Goal: Task Accomplishment & Management: Use online tool/utility

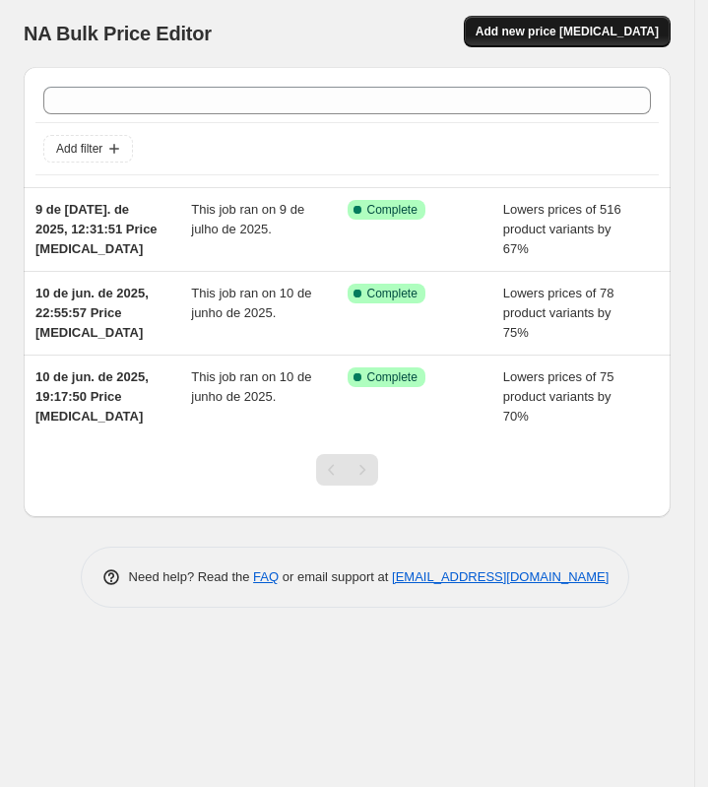
click at [589, 41] on button "Add new price change job" at bounding box center [567, 32] width 207 height 32
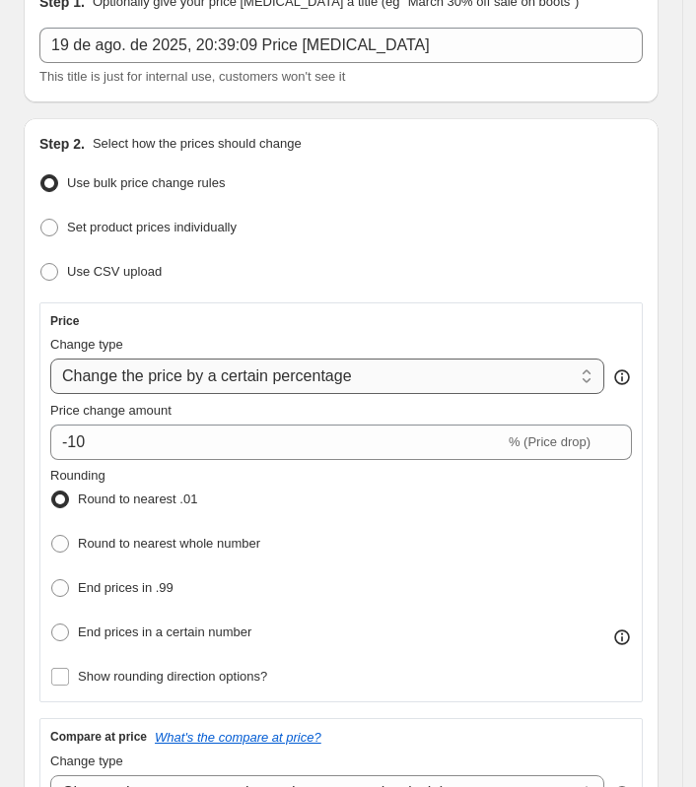
scroll to position [123, 0]
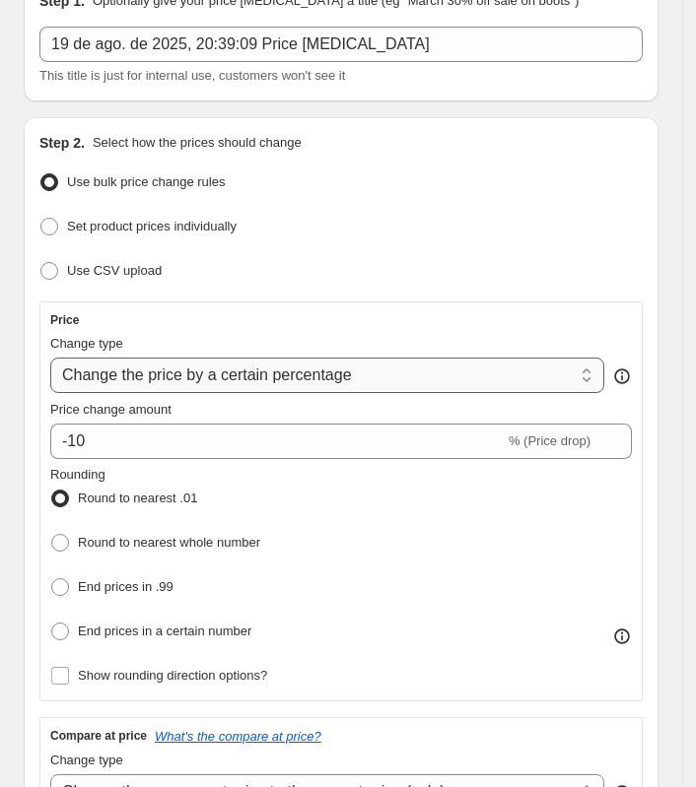
click at [300, 368] on select "Change the price to a certain amount Change the price by a certain amount Chang…" at bounding box center [327, 375] width 554 height 35
select select "pcap"
click at [50, 358] on select "Change the price to a certain amount Change the price by a certain amount Chang…" at bounding box center [327, 375] width 554 height 35
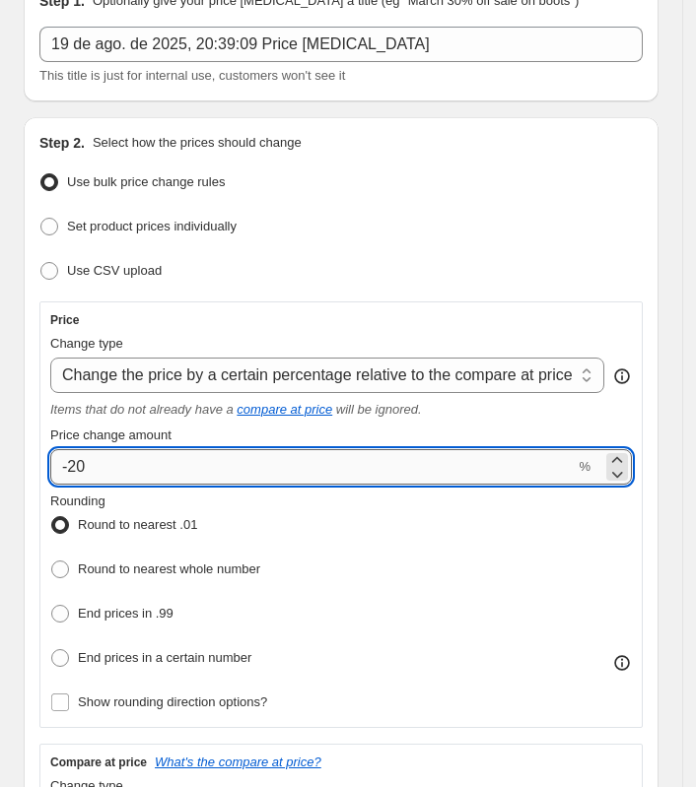
click at [258, 451] on input "-20" at bounding box center [312, 466] width 524 height 35
type input "-2"
type input "-0"
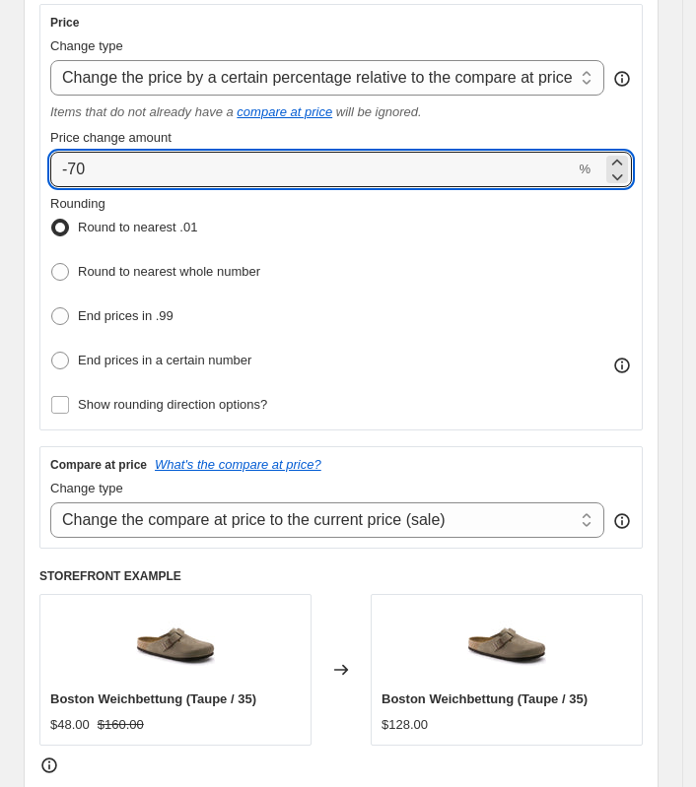
scroll to position [493, 0]
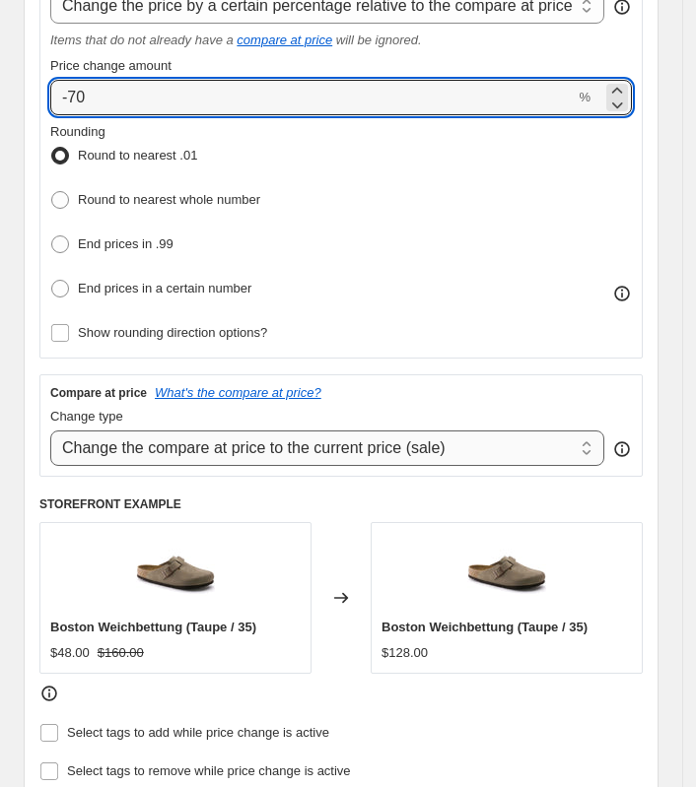
type input "-70"
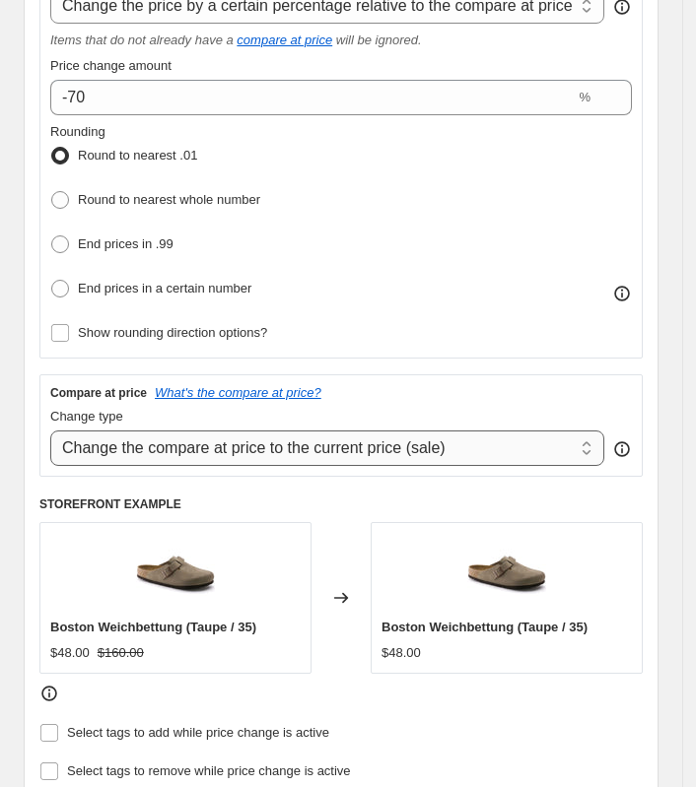
click at [183, 432] on select "Change the compare at price to the current price (sale) Change the compare at p…" at bounding box center [327, 448] width 554 height 35
select select "no_change"
click at [50, 431] on select "Change the compare at price to the current price (sale) Change the compare at p…" at bounding box center [327, 448] width 554 height 35
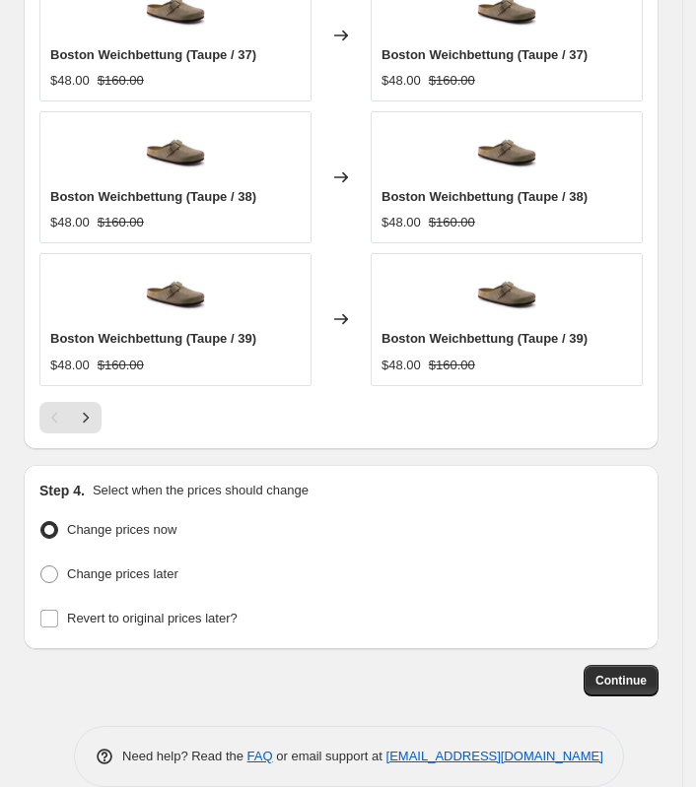
scroll to position [1914, 0]
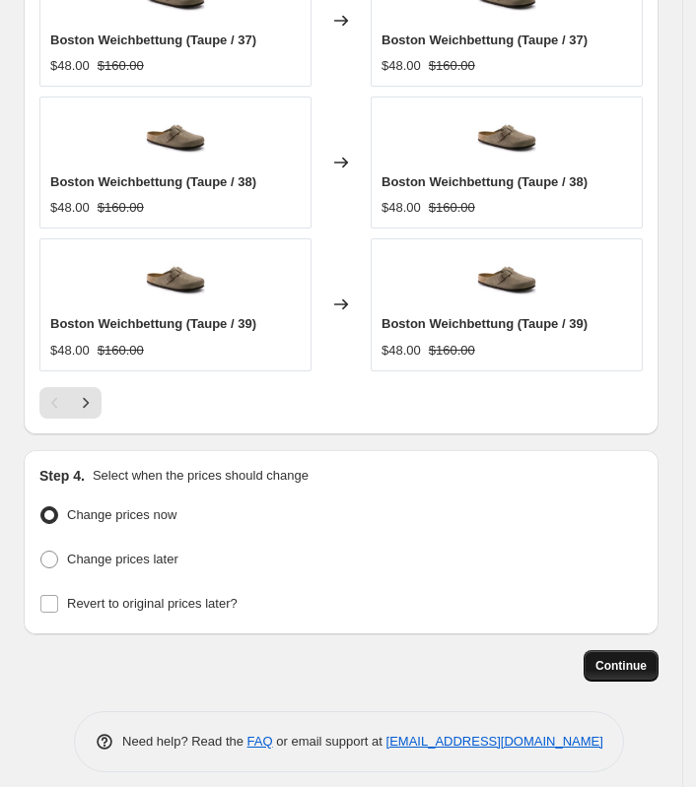
click at [646, 658] on span "Continue" at bounding box center [620, 666] width 51 height 16
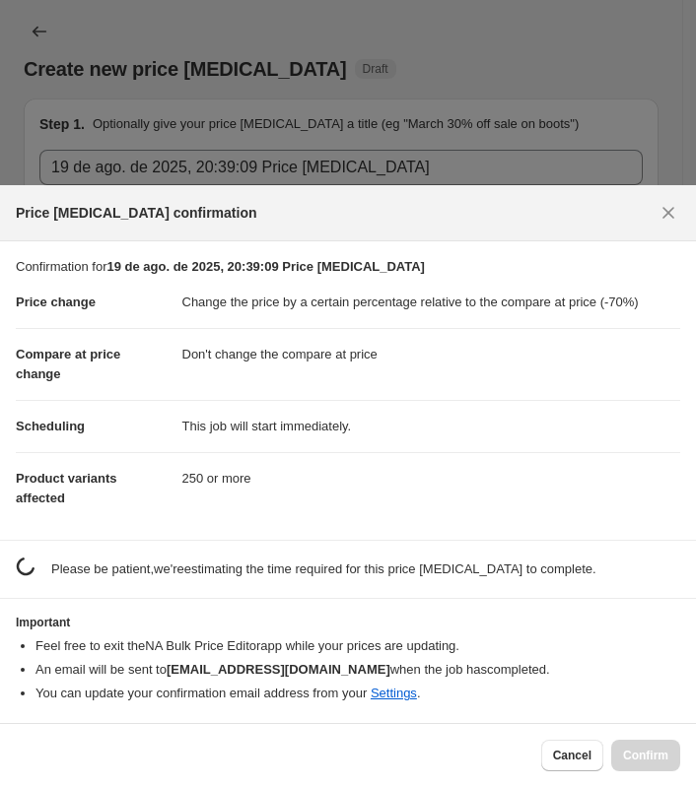
scroll to position [0, 0]
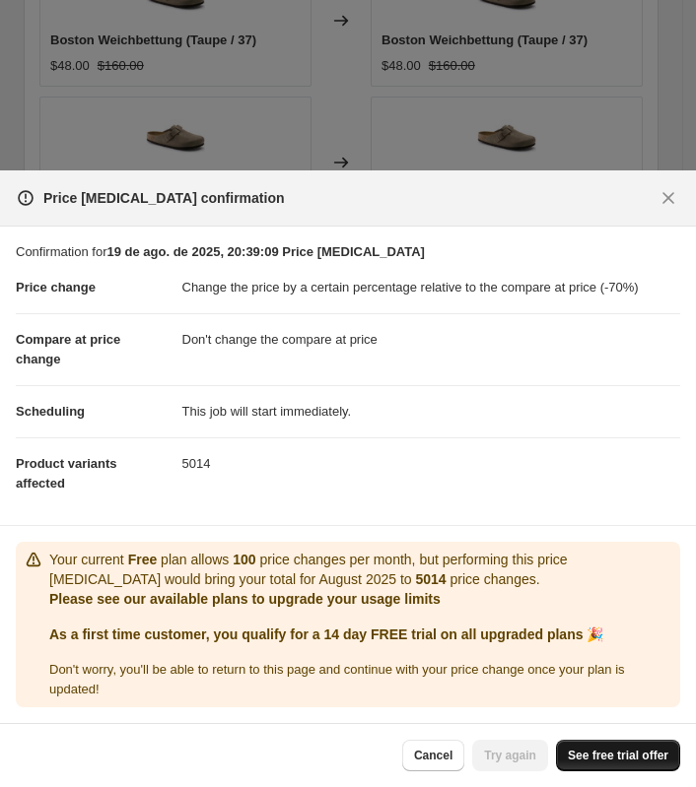
click at [631, 749] on span "See free trial offer" at bounding box center [618, 756] width 101 height 16
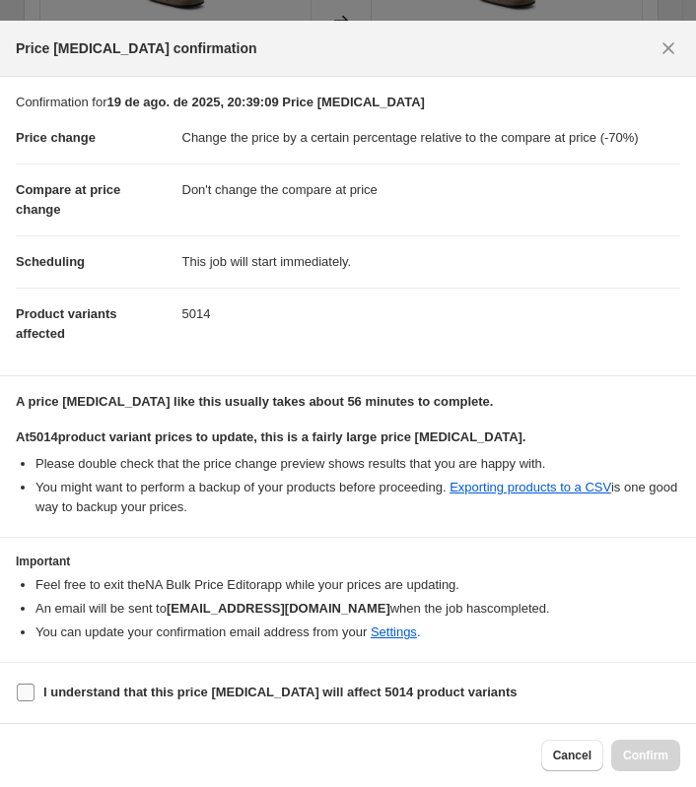
click at [464, 697] on b "I understand that this price change job will affect 5014 product variants" at bounding box center [280, 692] width 474 height 15
click at [34, 697] on input "I understand that this price change job will affect 5014 product variants" at bounding box center [26, 693] width 18 height 18
checkbox input "true"
click at [645, 767] on button "Confirm" at bounding box center [645, 756] width 69 height 32
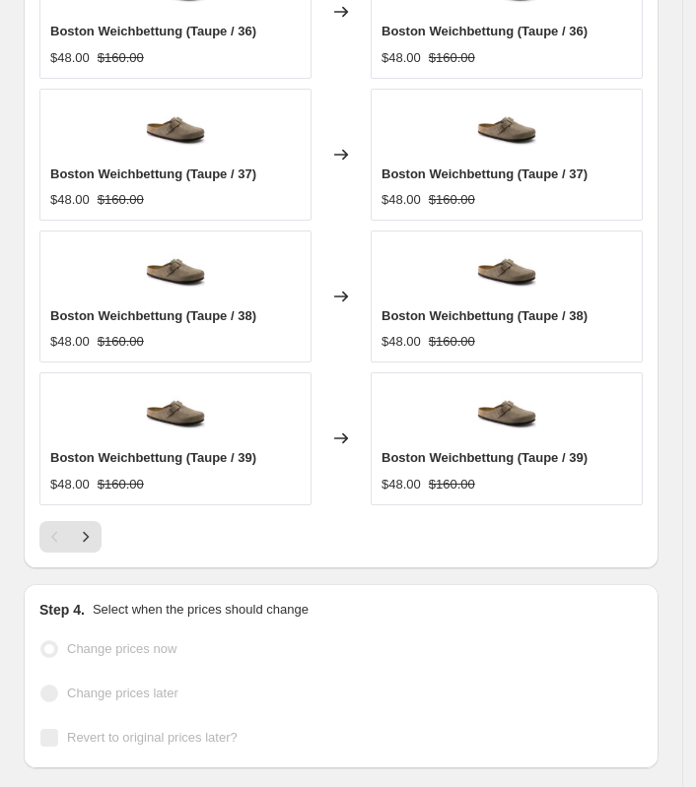
scroll to position [1965, 0]
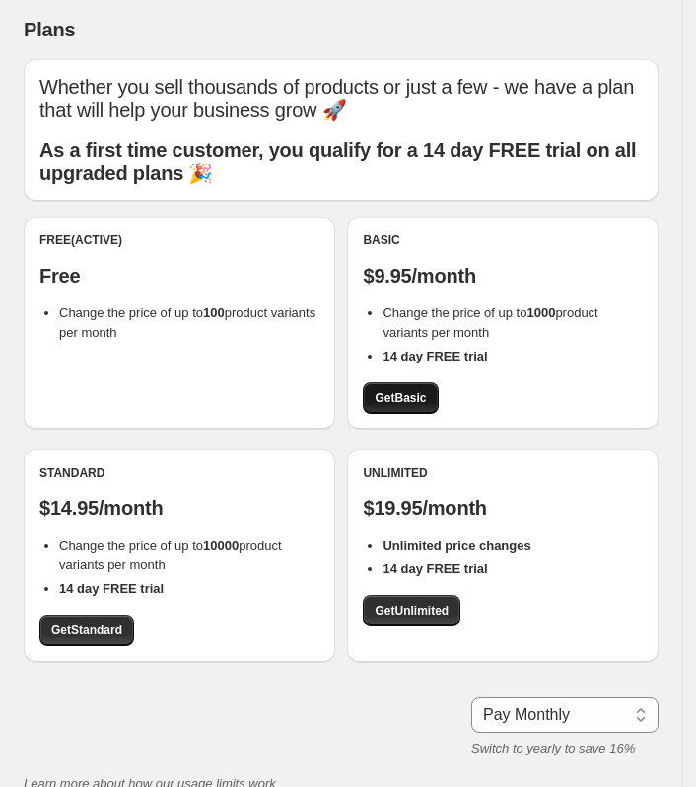
click at [415, 407] on link "Get Basic" at bounding box center [400, 398] width 75 height 32
click at [85, 632] on span "Get Standard" at bounding box center [86, 631] width 71 height 16
